Goal: Check status: Check status

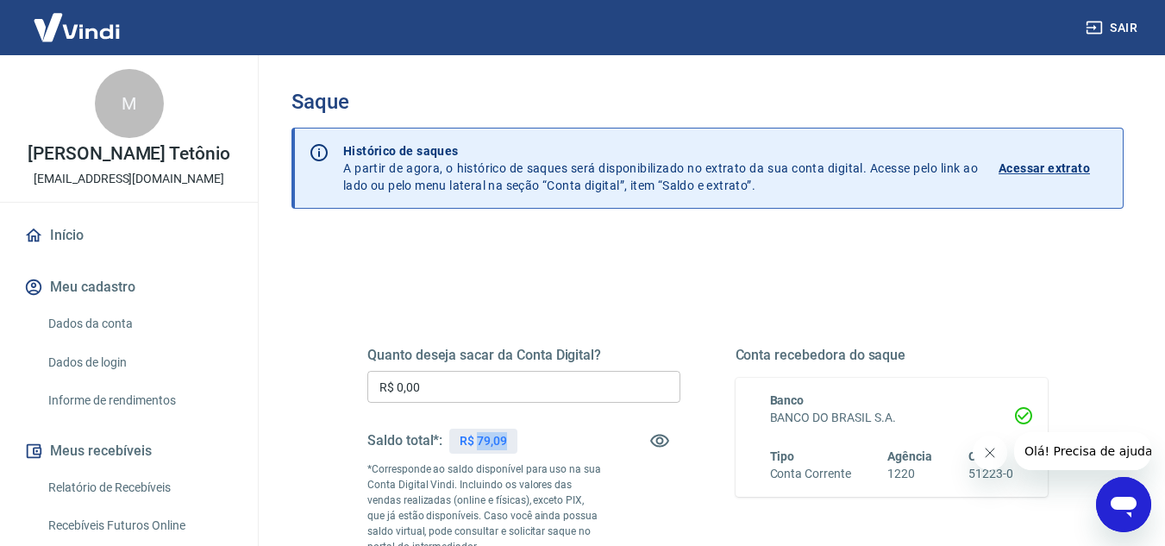
drag, startPoint x: 480, startPoint y: 442, endPoint x: 499, endPoint y: 447, distance: 20.3
click at [505, 439] on p "R$ 79,09" at bounding box center [483, 441] width 47 height 18
copy p "79,09"
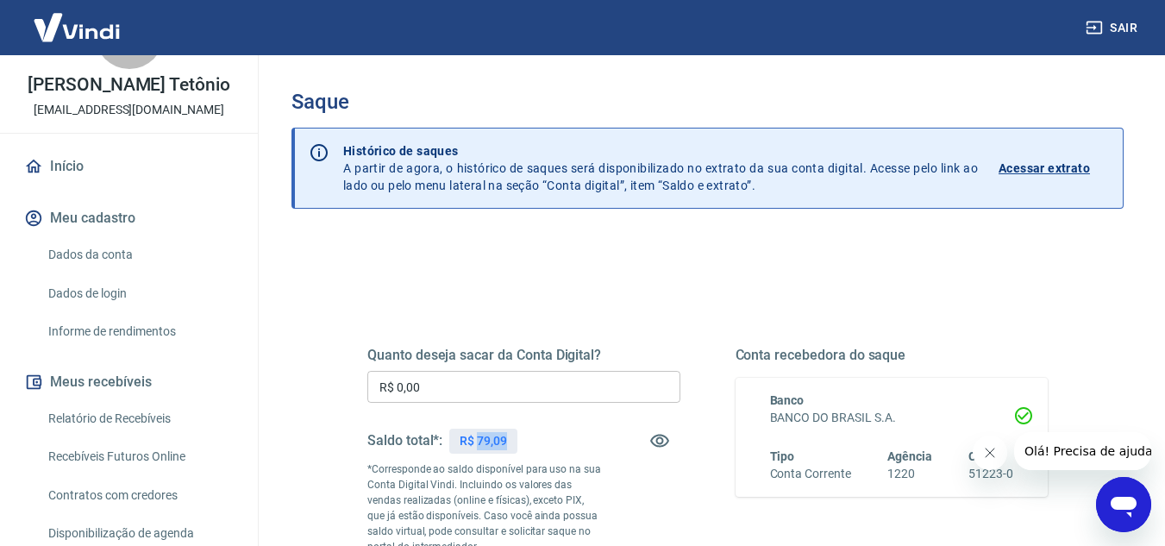
scroll to position [172, 0]
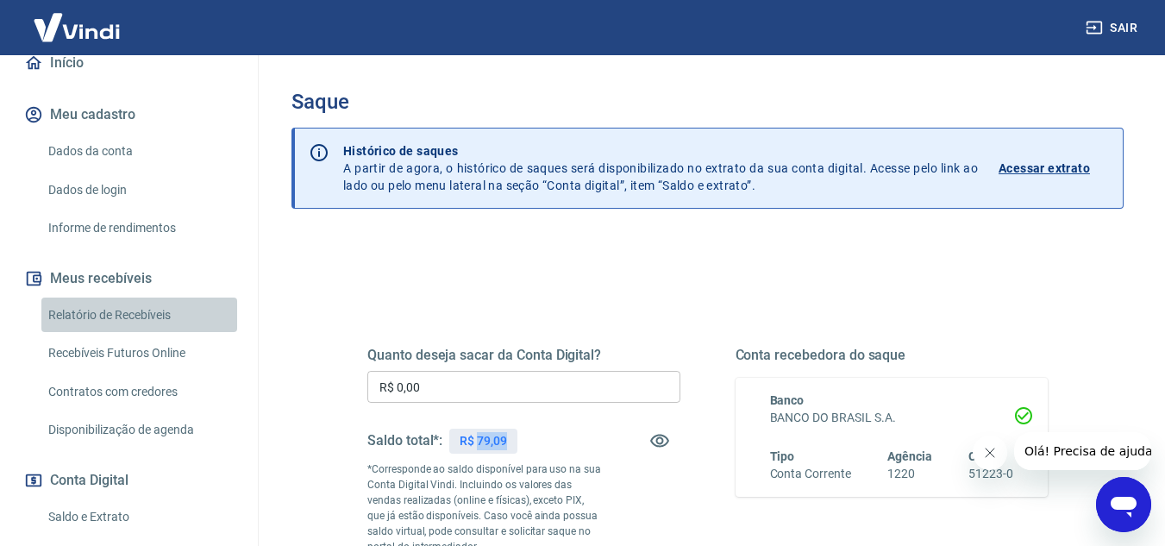
click at [141, 329] on link "Relatório de Recebíveis" at bounding box center [139, 315] width 196 height 35
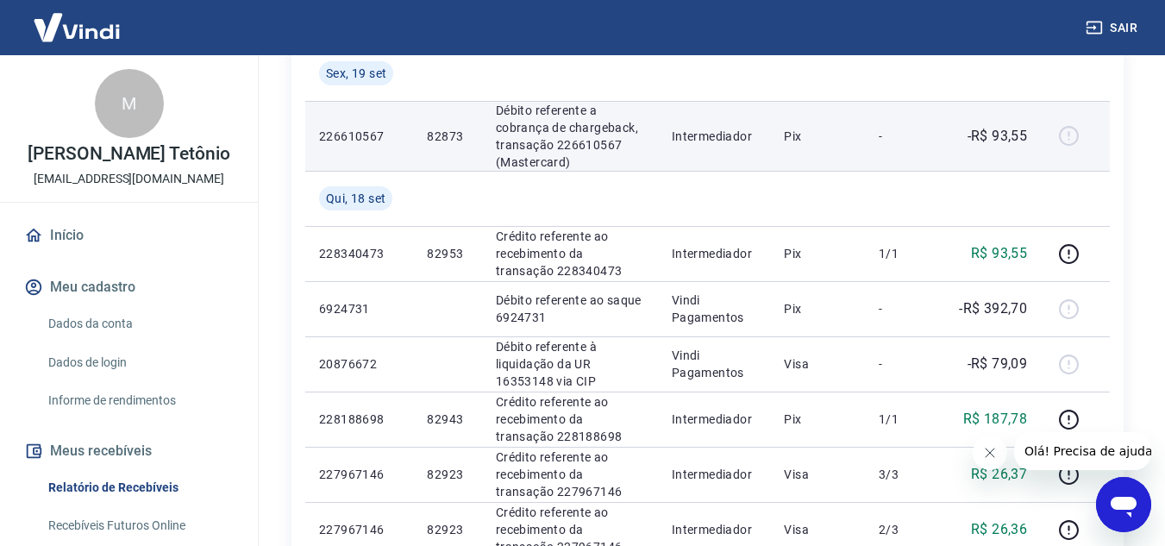
scroll to position [431, 0]
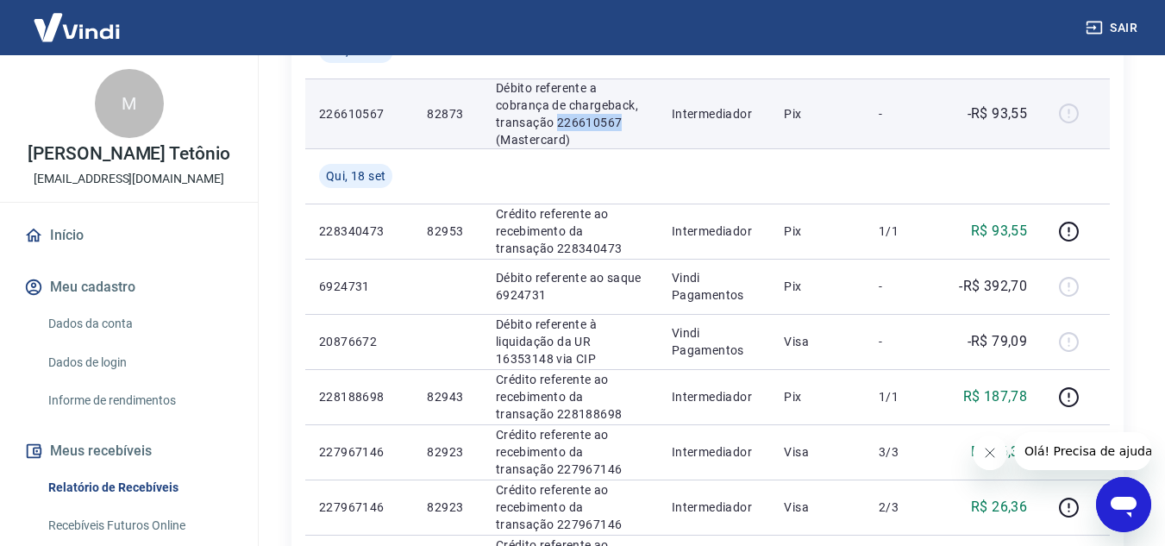
drag, startPoint x: 555, startPoint y: 123, endPoint x: 612, endPoint y: 135, distance: 59.0
click at [616, 131] on p "Débito referente a cobrança de chargeback, transação 226610567 (Mastercard)" at bounding box center [570, 113] width 148 height 69
click at [607, 141] on p "Débito referente a cobrança de chargeback, transação 226610567 (Mastercard)" at bounding box center [570, 113] width 148 height 69
drag, startPoint x: 555, startPoint y: 119, endPoint x: 662, endPoint y: 133, distance: 107.0
click at [619, 117] on p "Débito referente a cobrança de chargeback, transação 226610567 (Mastercard)" at bounding box center [570, 113] width 148 height 69
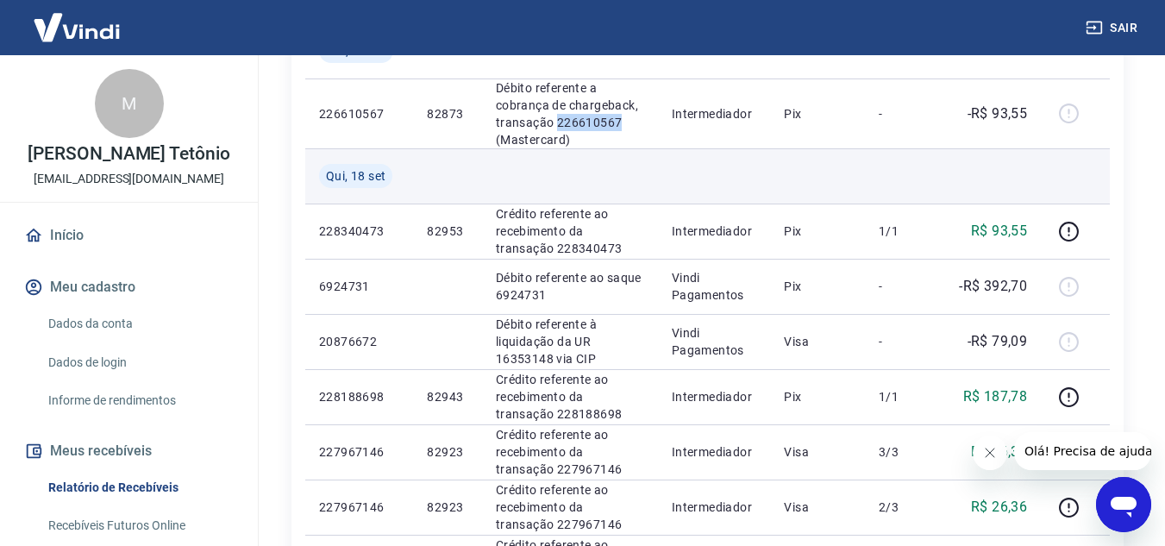
copy p "226610567"
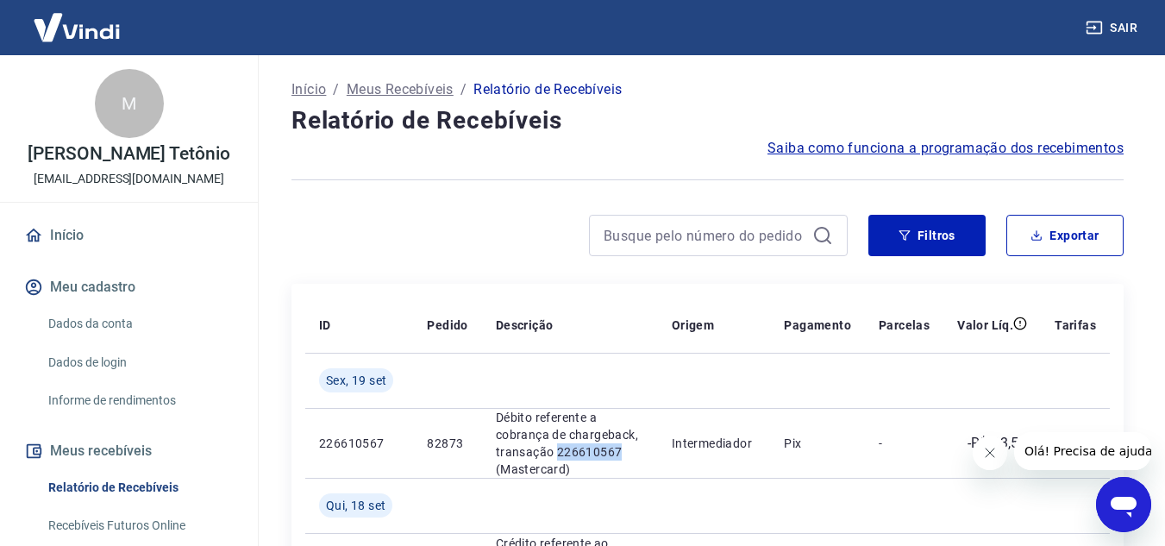
scroll to position [0, 0]
